Goal: Task Accomplishment & Management: Complete application form

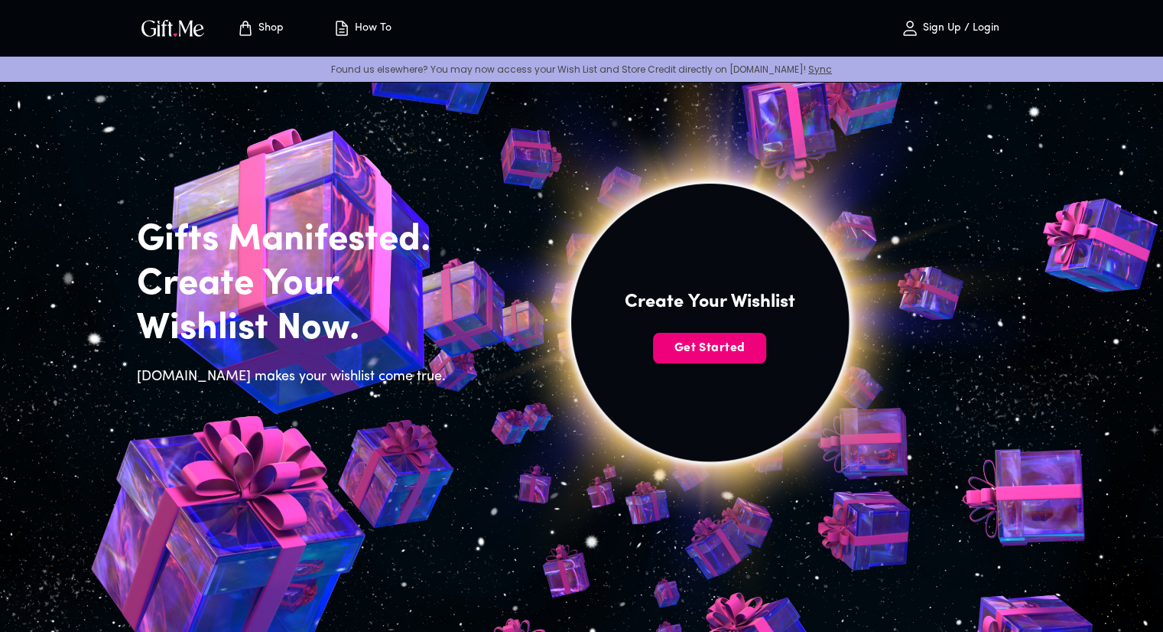
click at [715, 353] on span "Get Started" at bounding box center [709, 348] width 113 height 17
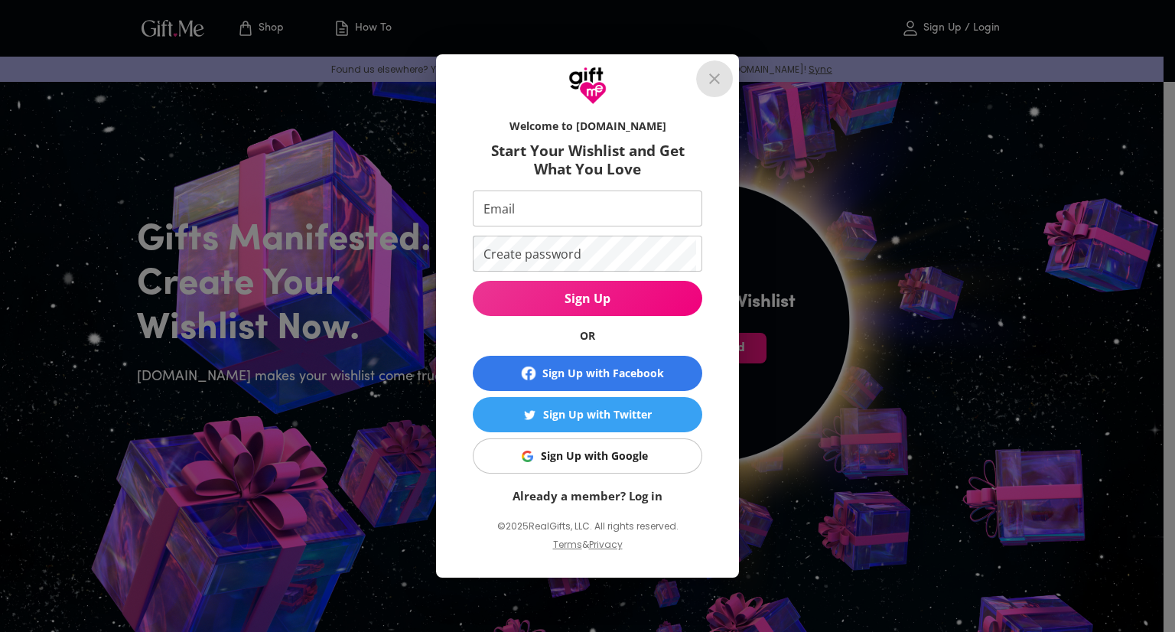
click at [702, 71] on button "close" at bounding box center [714, 78] width 37 height 37
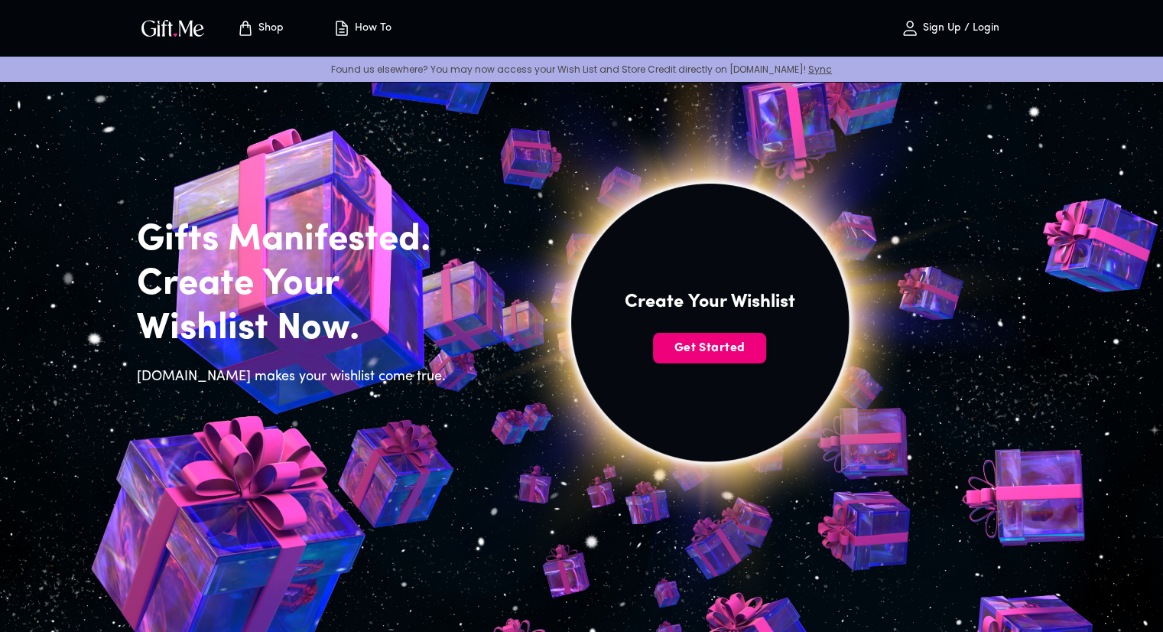
click at [727, 340] on span "Get Started" at bounding box center [709, 348] width 113 height 17
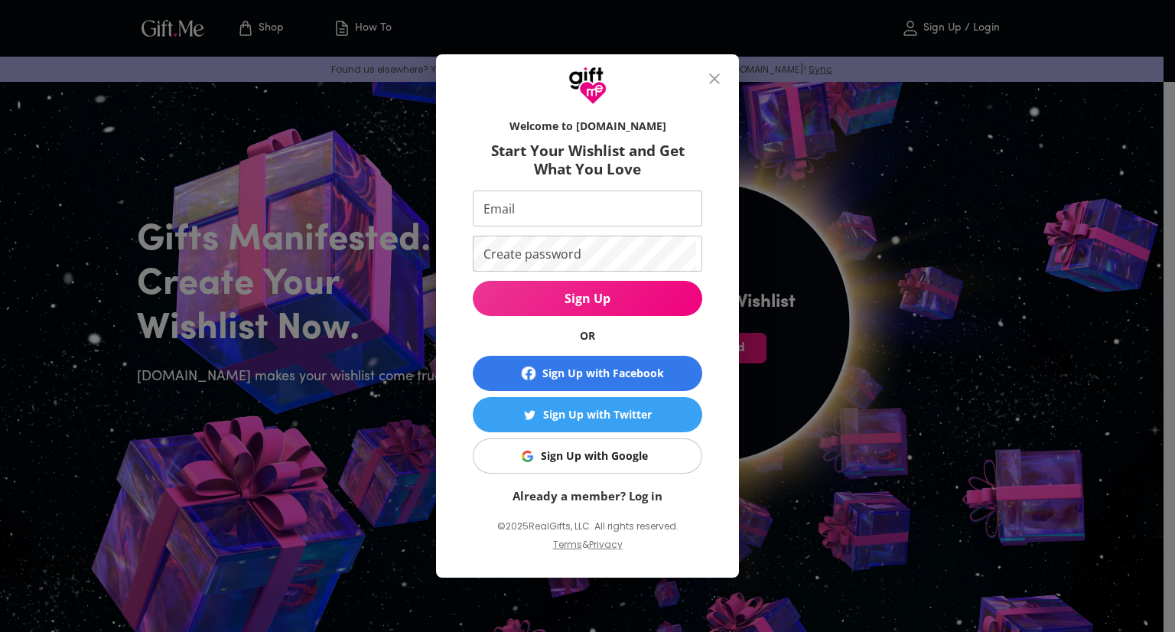
click at [638, 457] on div "Sign Up with Google" at bounding box center [594, 455] width 107 height 17
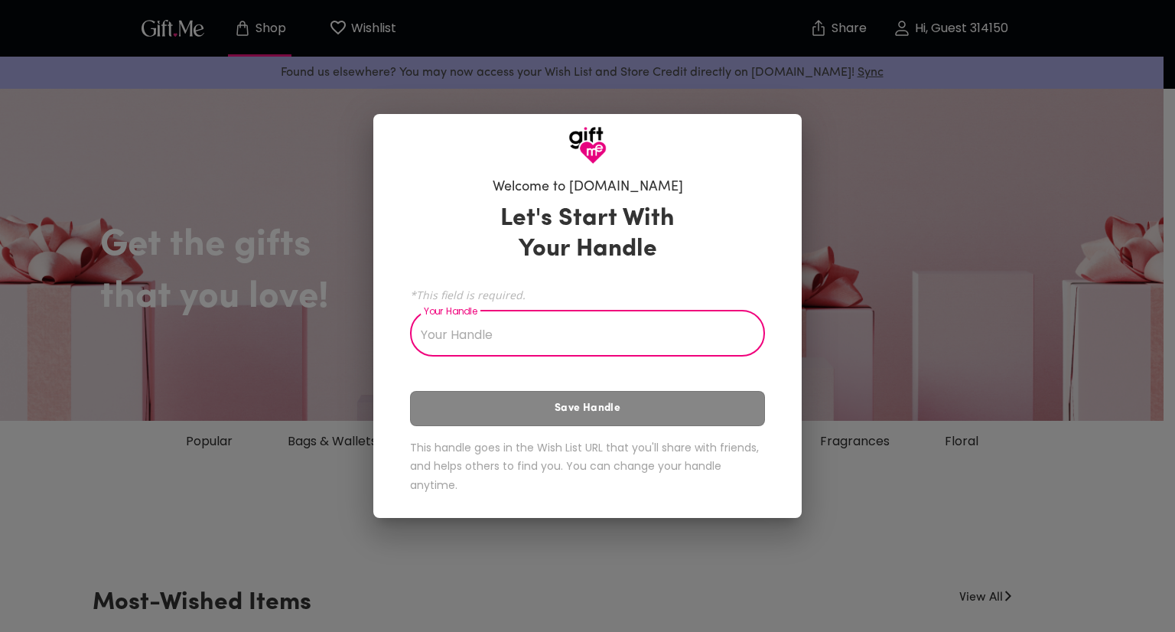
click at [502, 340] on input "Your Handle" at bounding box center [579, 335] width 338 height 43
click at [875, 268] on div "Welcome to Gift.me Let's Start With Your Handle *This field is required. Your H…" at bounding box center [587, 316] width 1175 height 632
